Goal: Navigation & Orientation: Find specific page/section

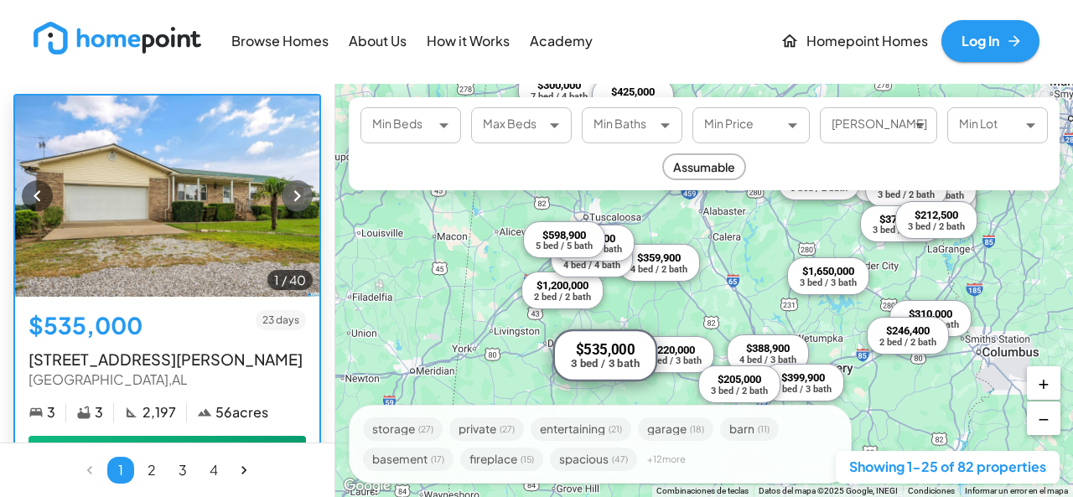
click at [289, 188] on icon "button" at bounding box center [297, 195] width 23 height 23
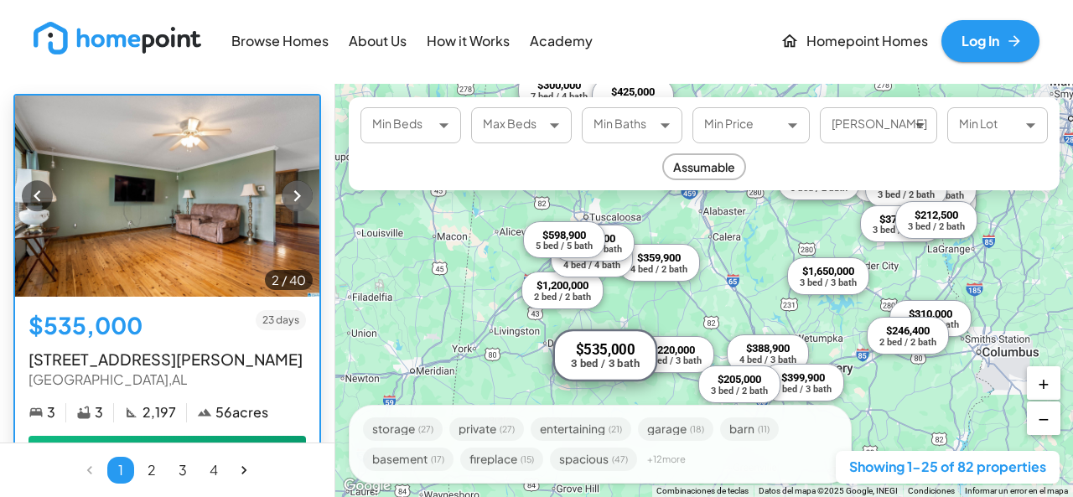
click at [289, 188] on icon "button" at bounding box center [297, 195] width 23 height 23
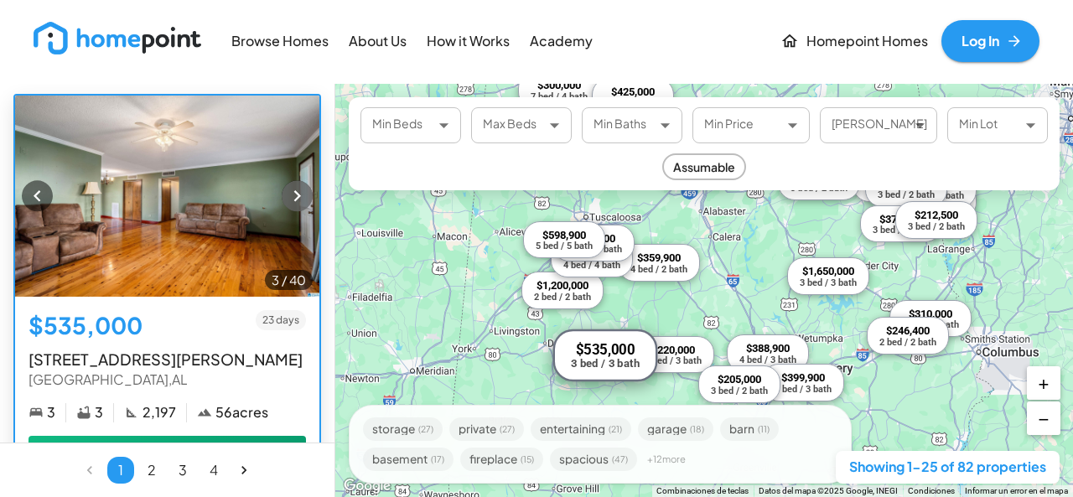
click at [289, 188] on icon "button" at bounding box center [297, 195] width 23 height 23
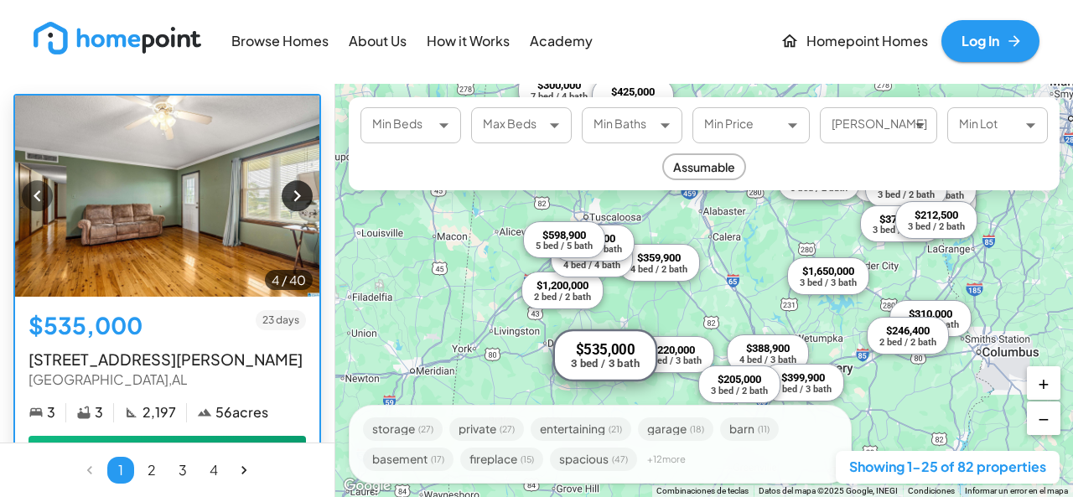
click at [289, 188] on icon "button" at bounding box center [297, 195] width 23 height 23
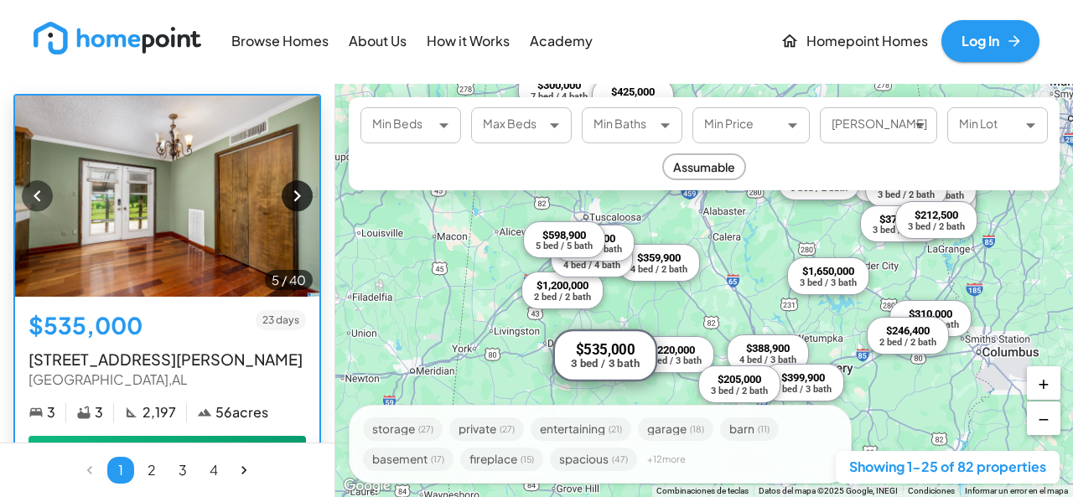
click at [289, 188] on icon "button" at bounding box center [297, 195] width 23 height 23
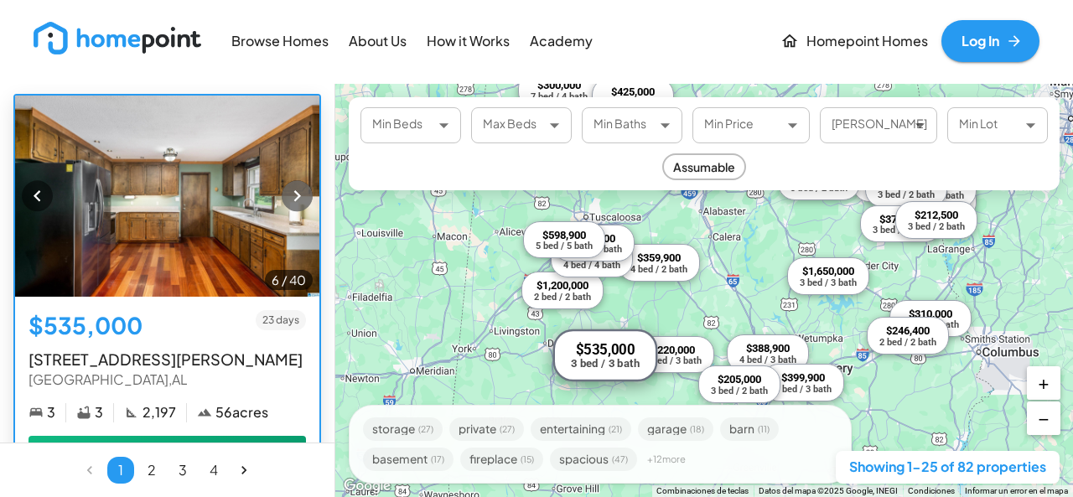
click at [289, 188] on icon "button" at bounding box center [297, 195] width 23 height 23
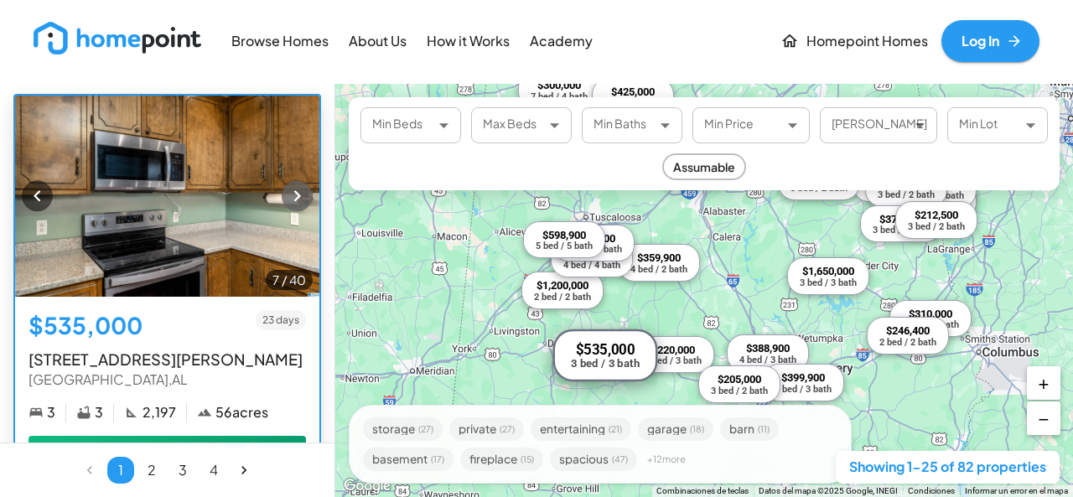
click at [289, 188] on icon "button" at bounding box center [297, 195] width 23 height 23
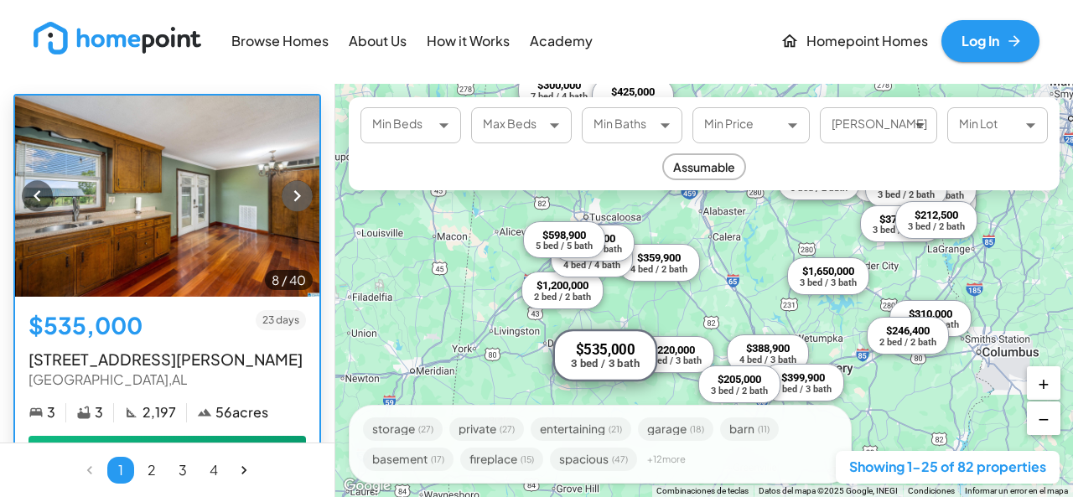
click at [289, 188] on icon "button" at bounding box center [297, 195] width 23 height 23
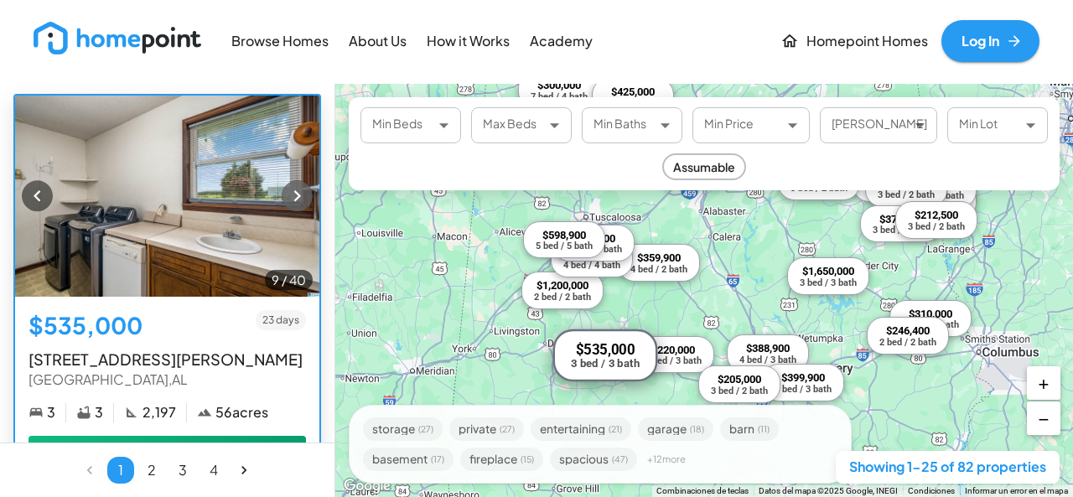
click at [289, 188] on icon "button" at bounding box center [297, 195] width 23 height 23
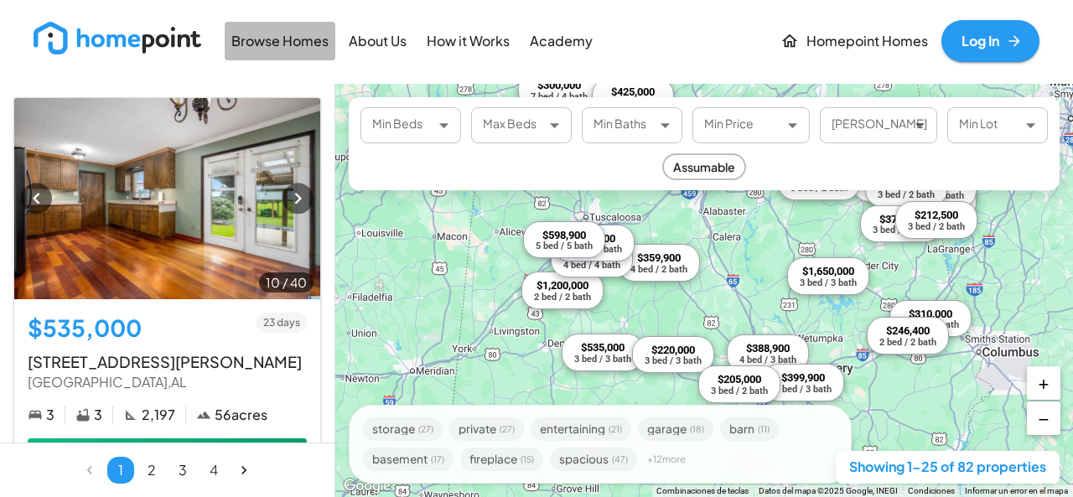
click at [270, 42] on p "Browse Homes" at bounding box center [279, 41] width 97 height 19
click at [302, 41] on p "Browse Homes" at bounding box center [280, 41] width 98 height 19
